Goal: Task Accomplishment & Management: Manage account settings

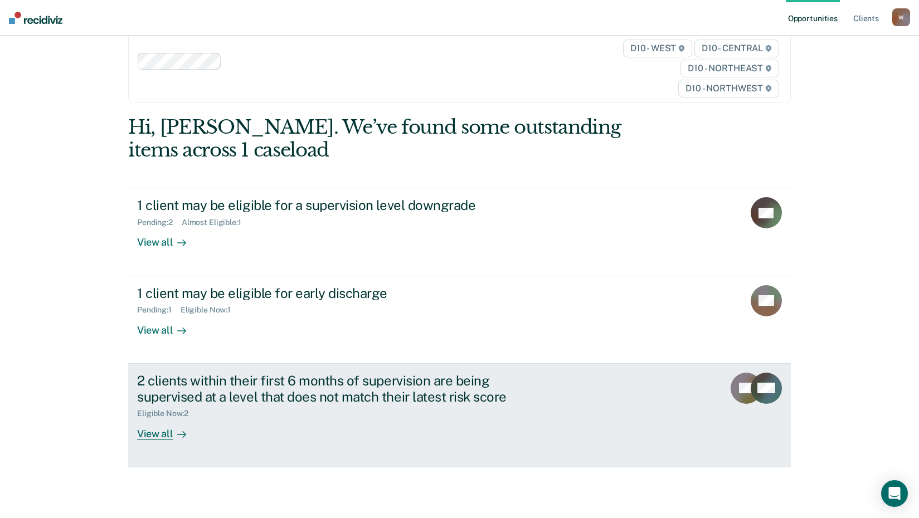
scroll to position [51, 0]
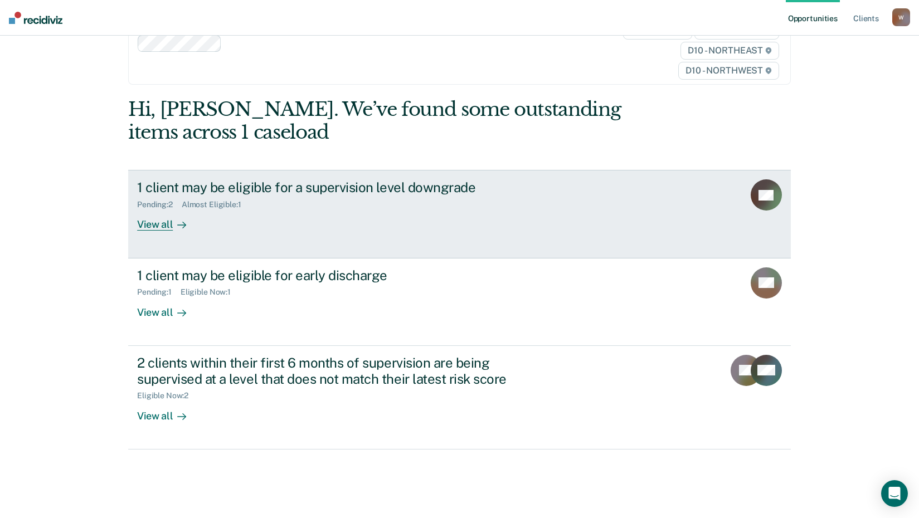
click at [355, 181] on div "1 client may be eligible for a supervision level downgrade" at bounding box center [332, 187] width 391 height 16
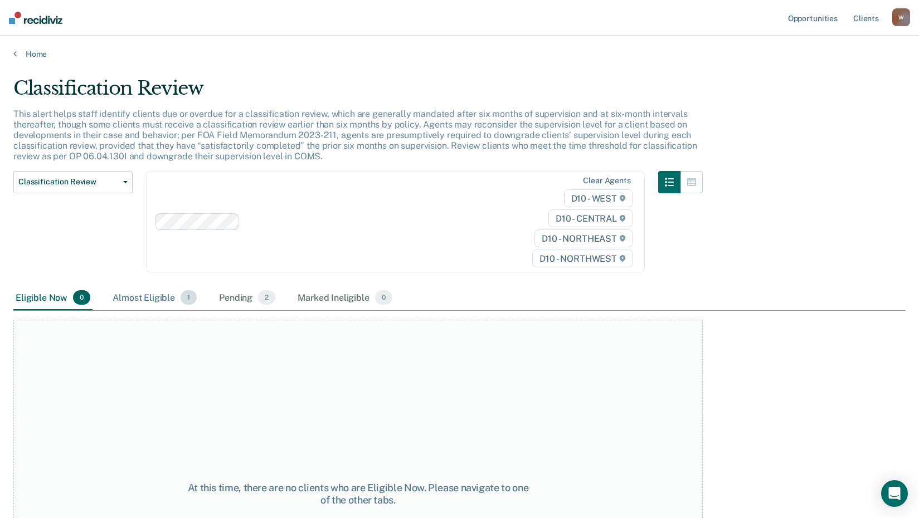
click at [163, 290] on div "Almost Eligible 1" at bounding box center [154, 298] width 89 height 25
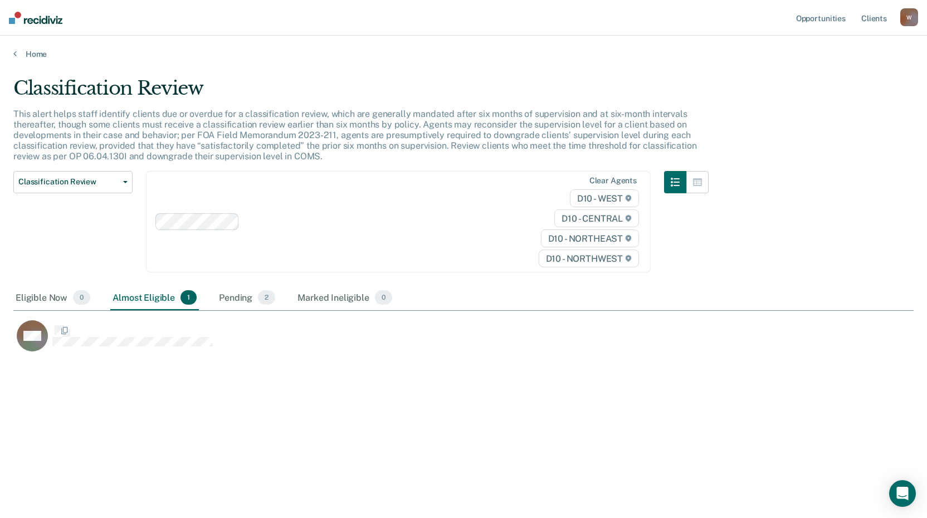
scroll to position [349, 892]
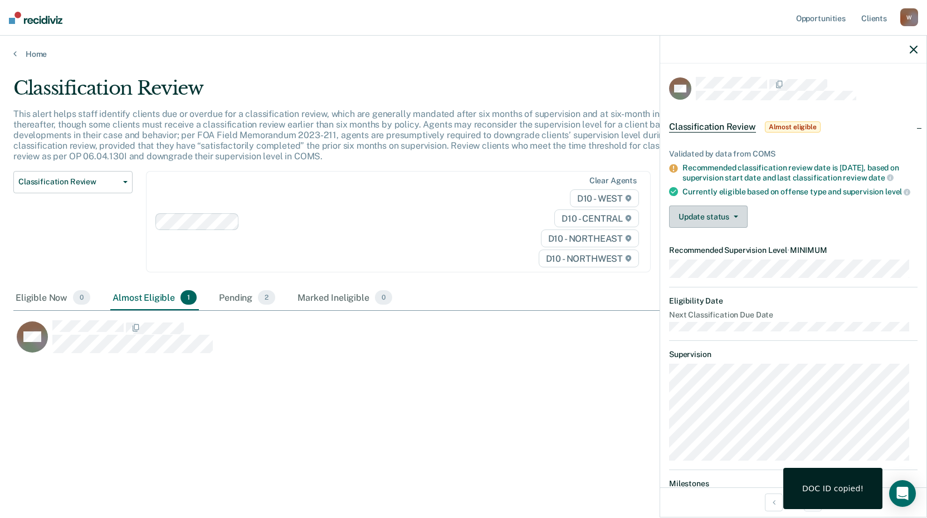
click at [742, 220] on button "Update status" at bounding box center [708, 217] width 79 height 22
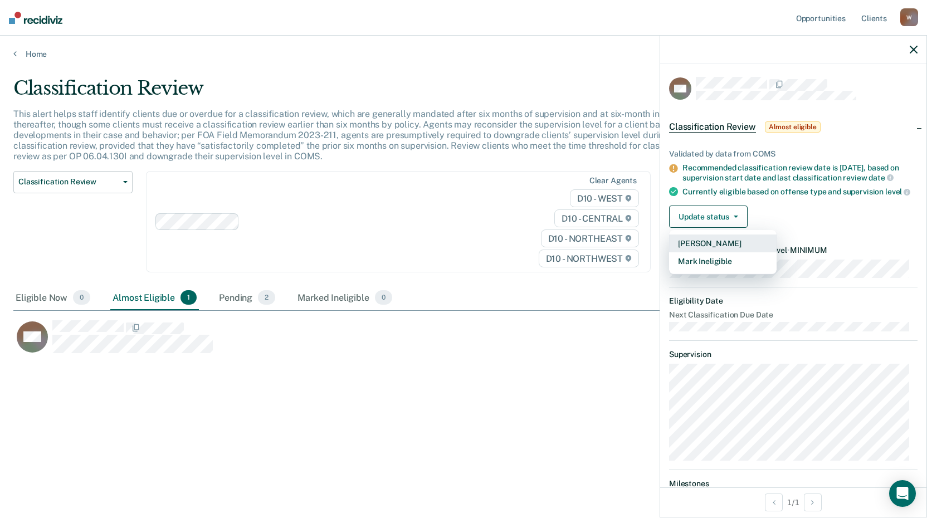
click at [709, 251] on button "[PERSON_NAME]" at bounding box center [723, 244] width 108 height 18
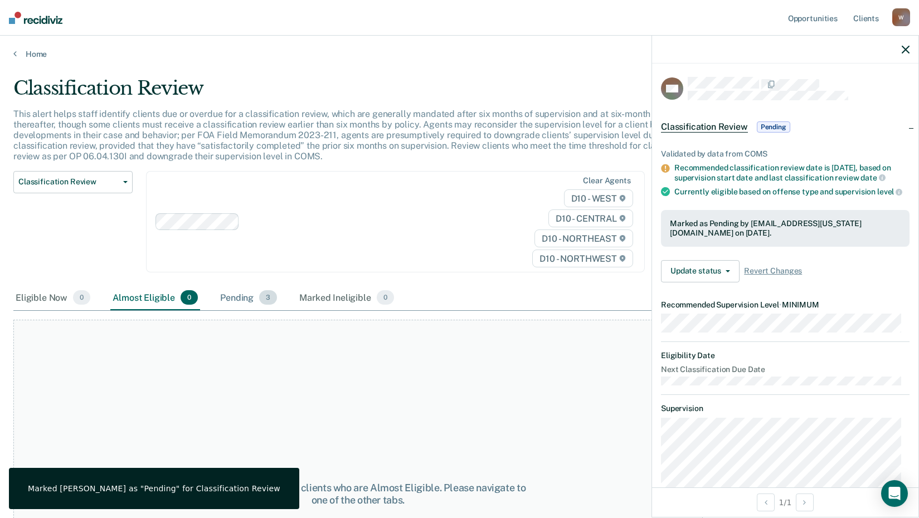
click at [231, 306] on div "Pending 3" at bounding box center [248, 298] width 61 height 25
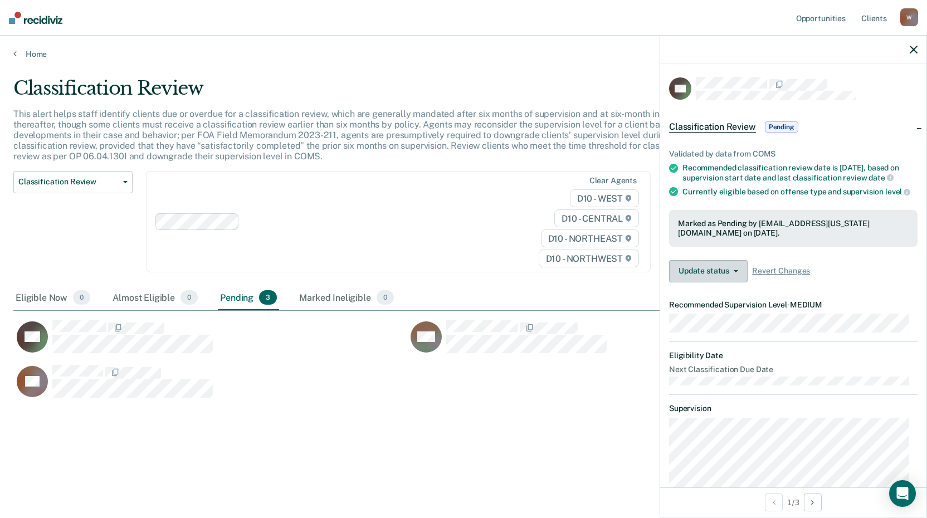
click at [699, 283] on button "Update status" at bounding box center [708, 271] width 79 height 22
click at [505, 401] on div "CB" at bounding box center [407, 386] width 788 height 45
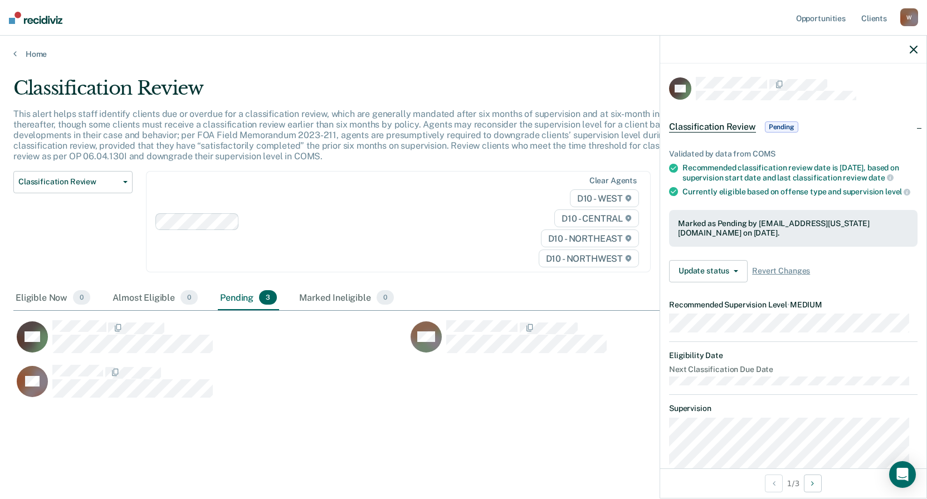
scroll to position [330, 892]
click at [81, 364] on button "CB" at bounding box center [114, 381] width 203 height 34
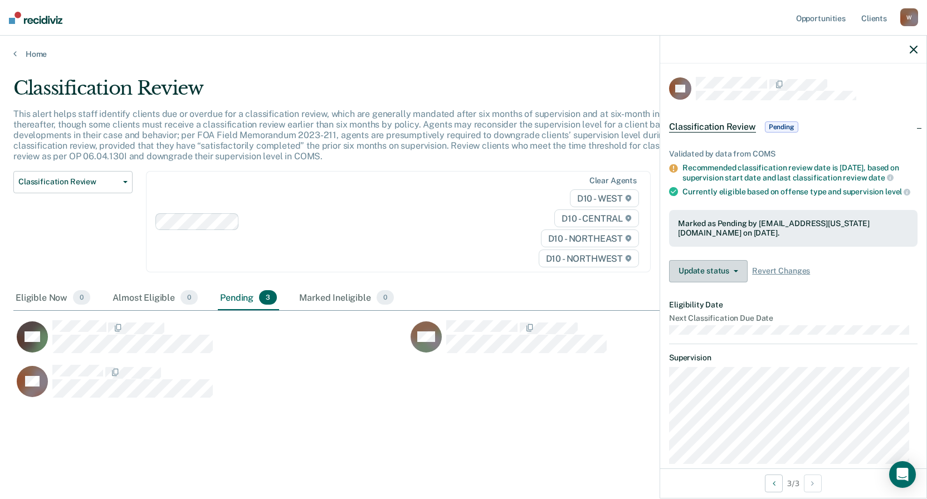
click at [718, 275] on button "Update status" at bounding box center [708, 271] width 79 height 22
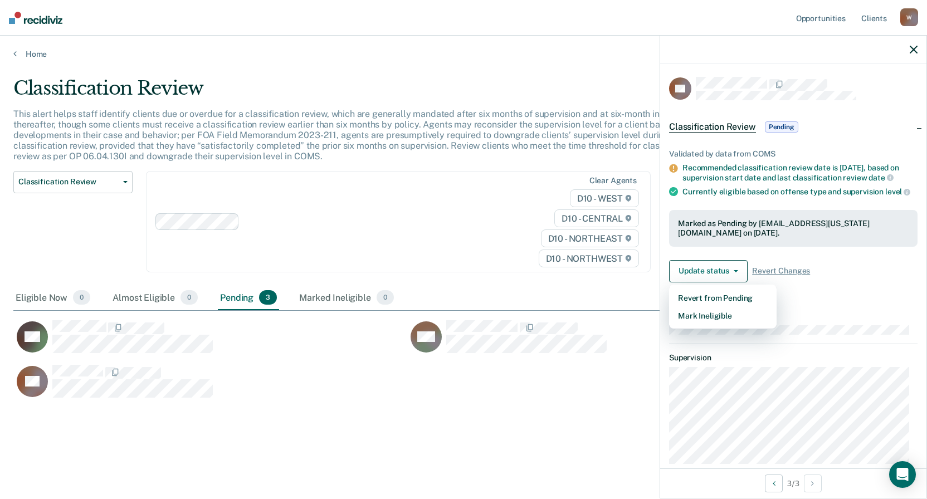
click at [903, 281] on div "Update status Revert from Pending Mark Ineligible Revert Changes" at bounding box center [793, 271] width 249 height 22
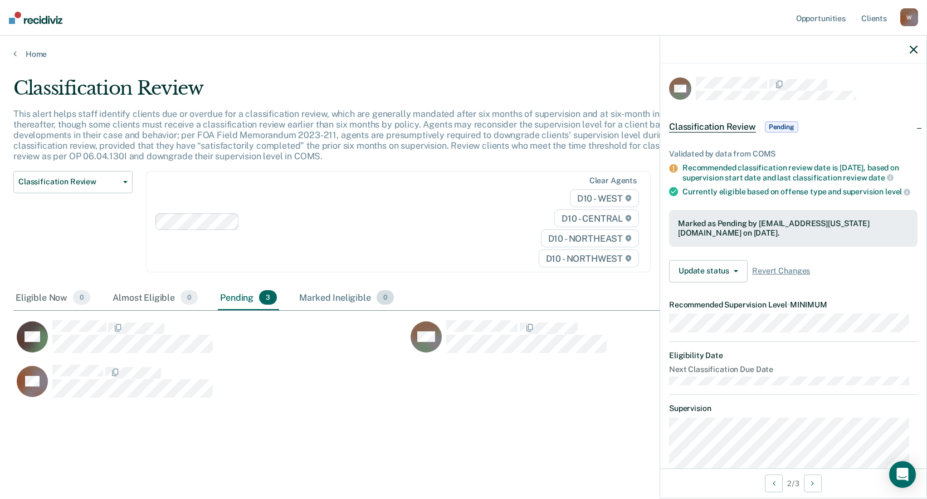
click at [321, 296] on div "Marked Ineligible 0" at bounding box center [346, 298] width 99 height 25
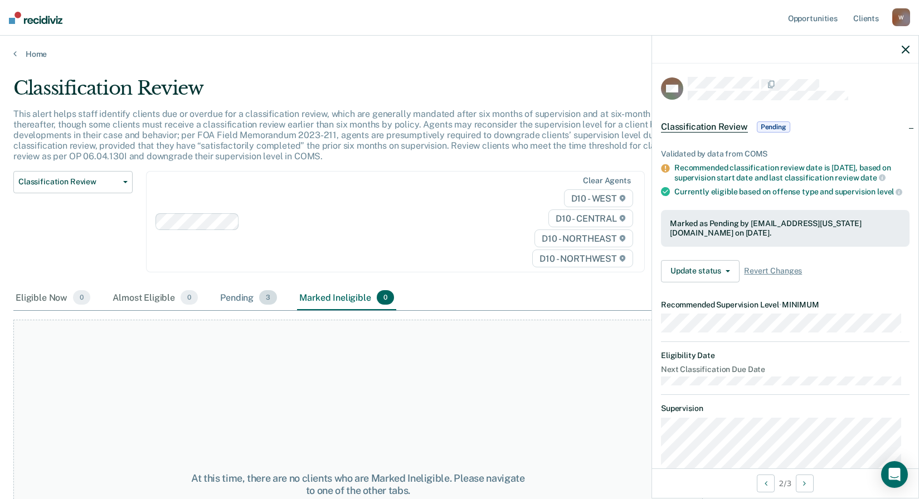
click at [243, 302] on div "Pending 3" at bounding box center [248, 298] width 61 height 25
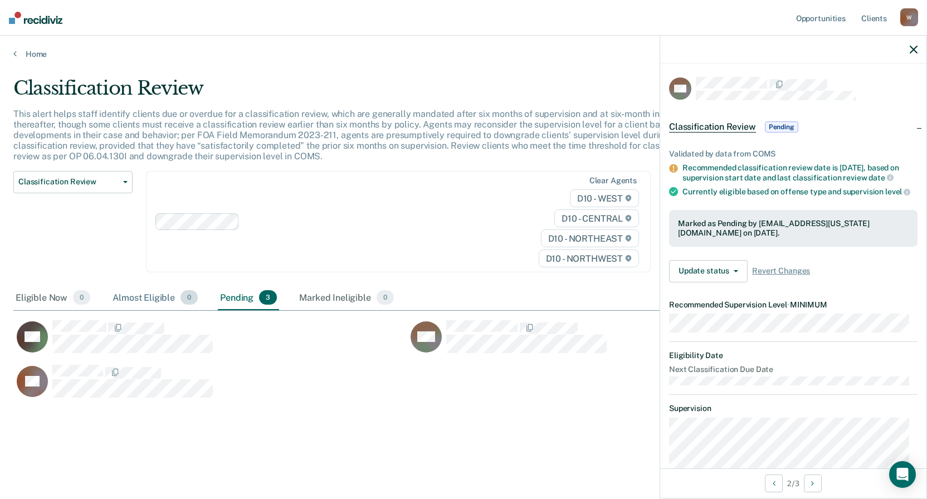
click at [115, 304] on div "Almost Eligible 0" at bounding box center [155, 298] width 90 height 25
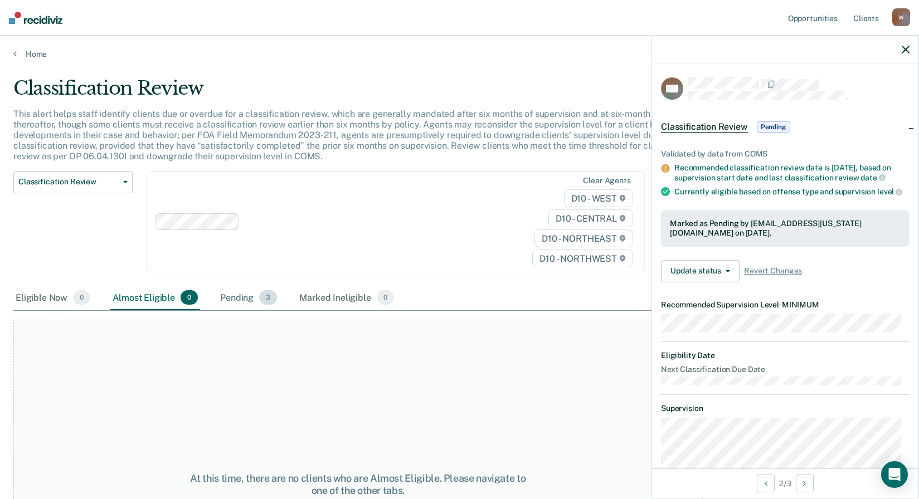
click at [239, 299] on div "Pending 3" at bounding box center [248, 298] width 61 height 25
